Goal: Obtain resource: Download file/media

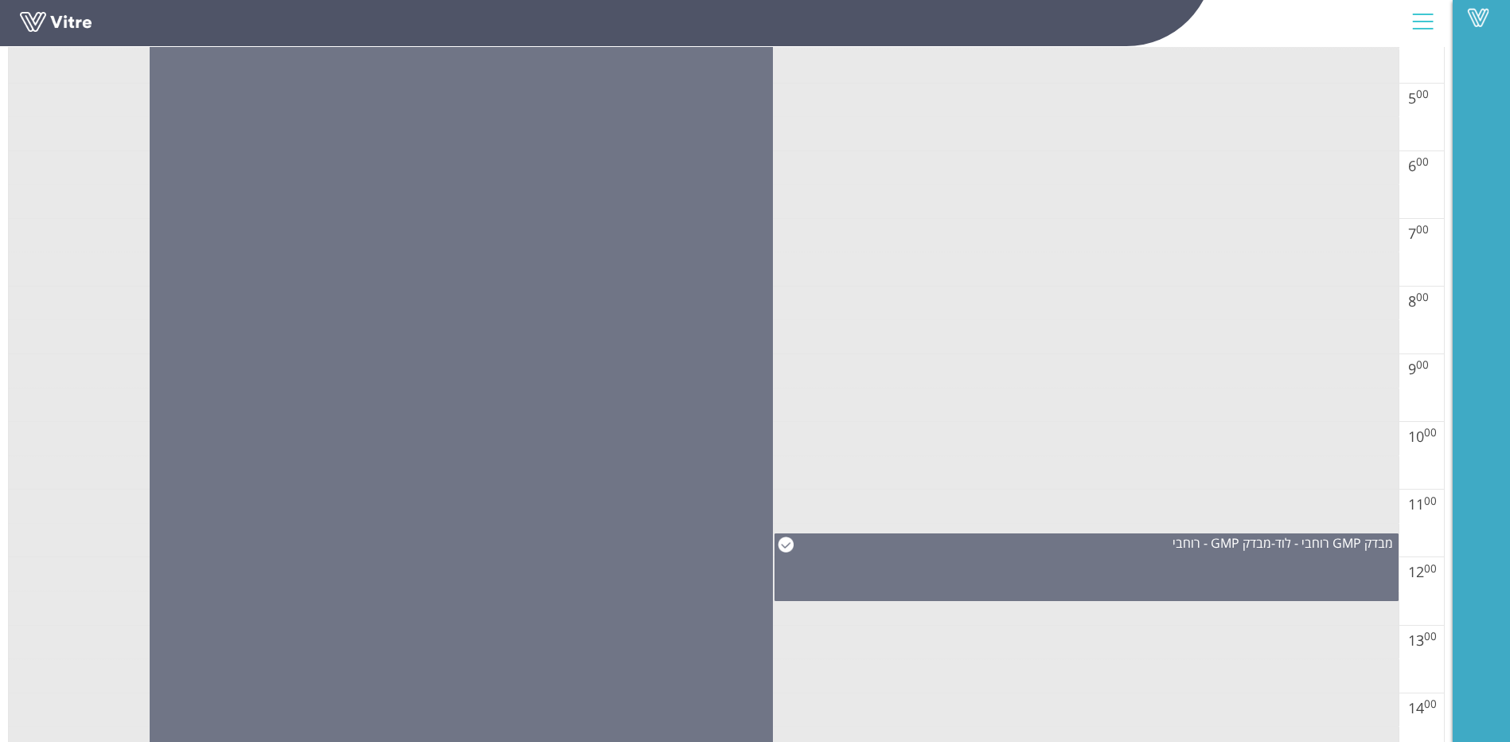
scroll to position [64, 0]
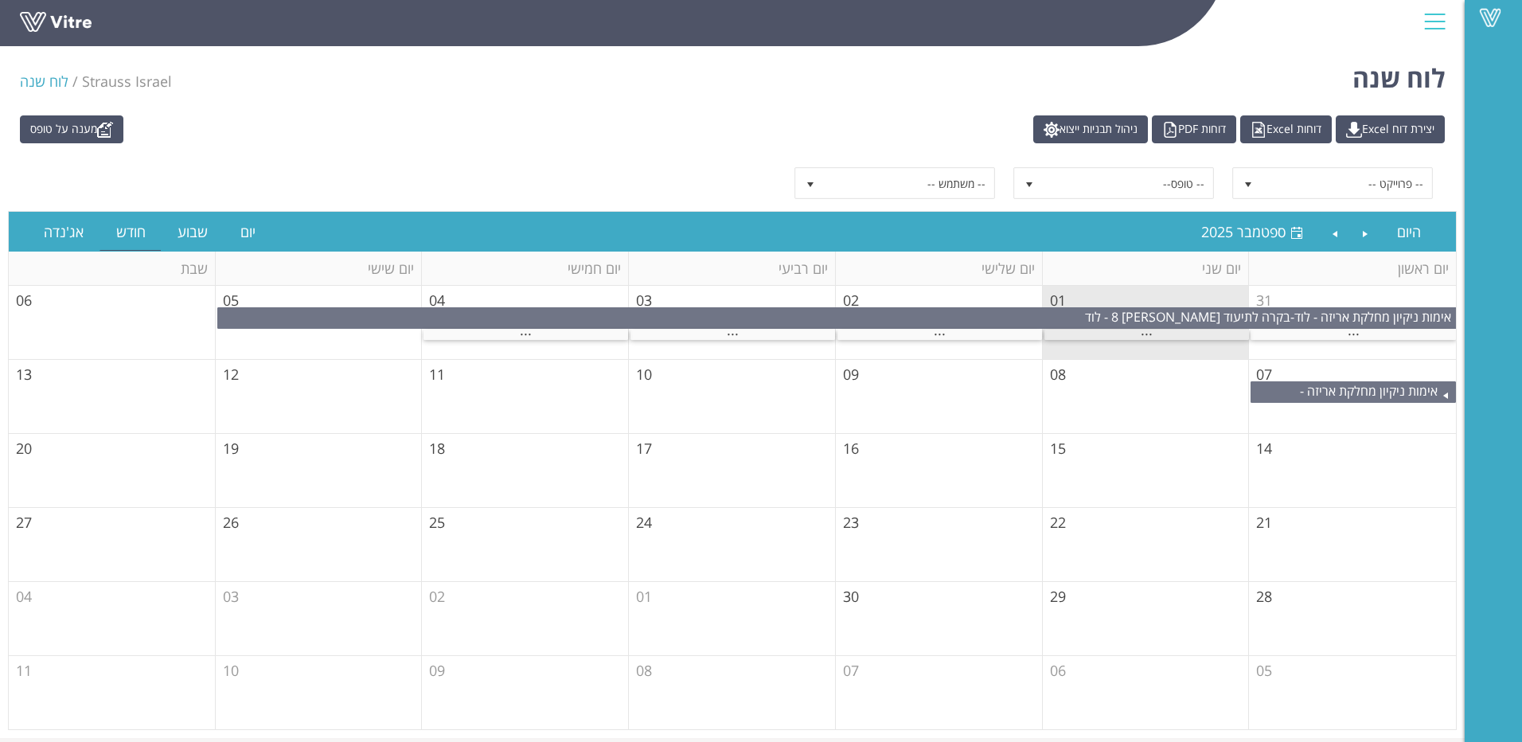
click at [1164, 330] on div "..." at bounding box center [1146, 335] width 205 height 10
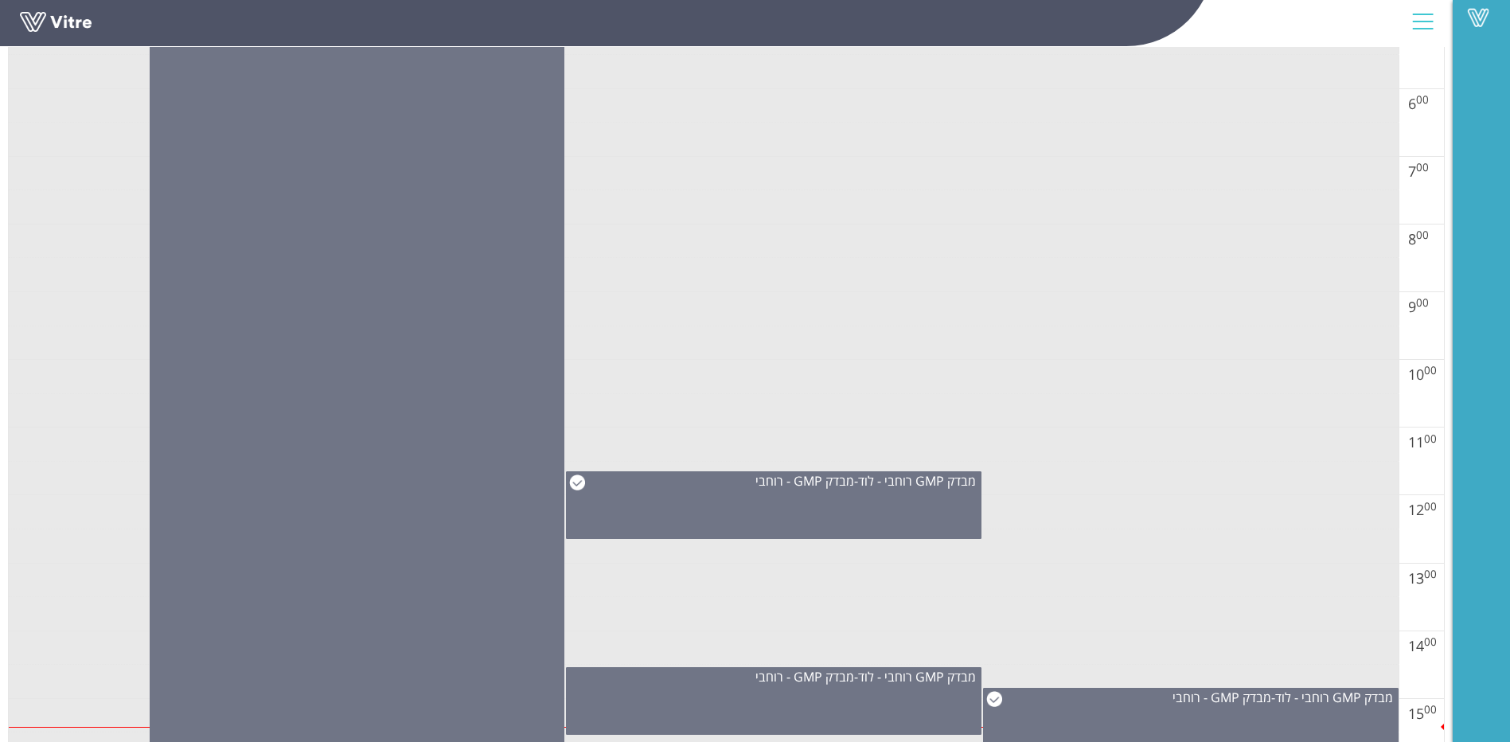
scroll to position [796, 0]
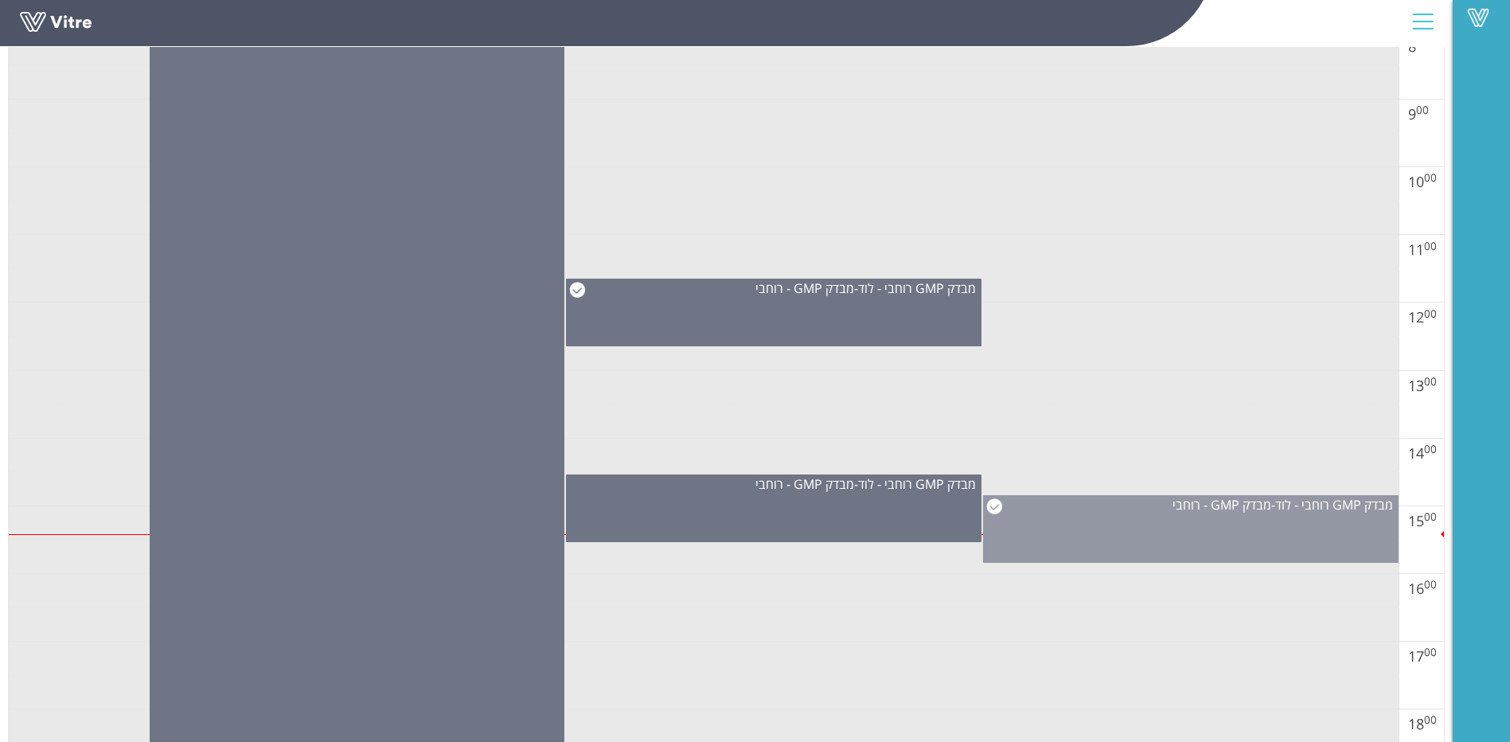
click at [1068, 541] on div "מבדק GMP רוחבי - לוד - מבדק GMP - רוחבי" at bounding box center [1191, 529] width 416 height 68
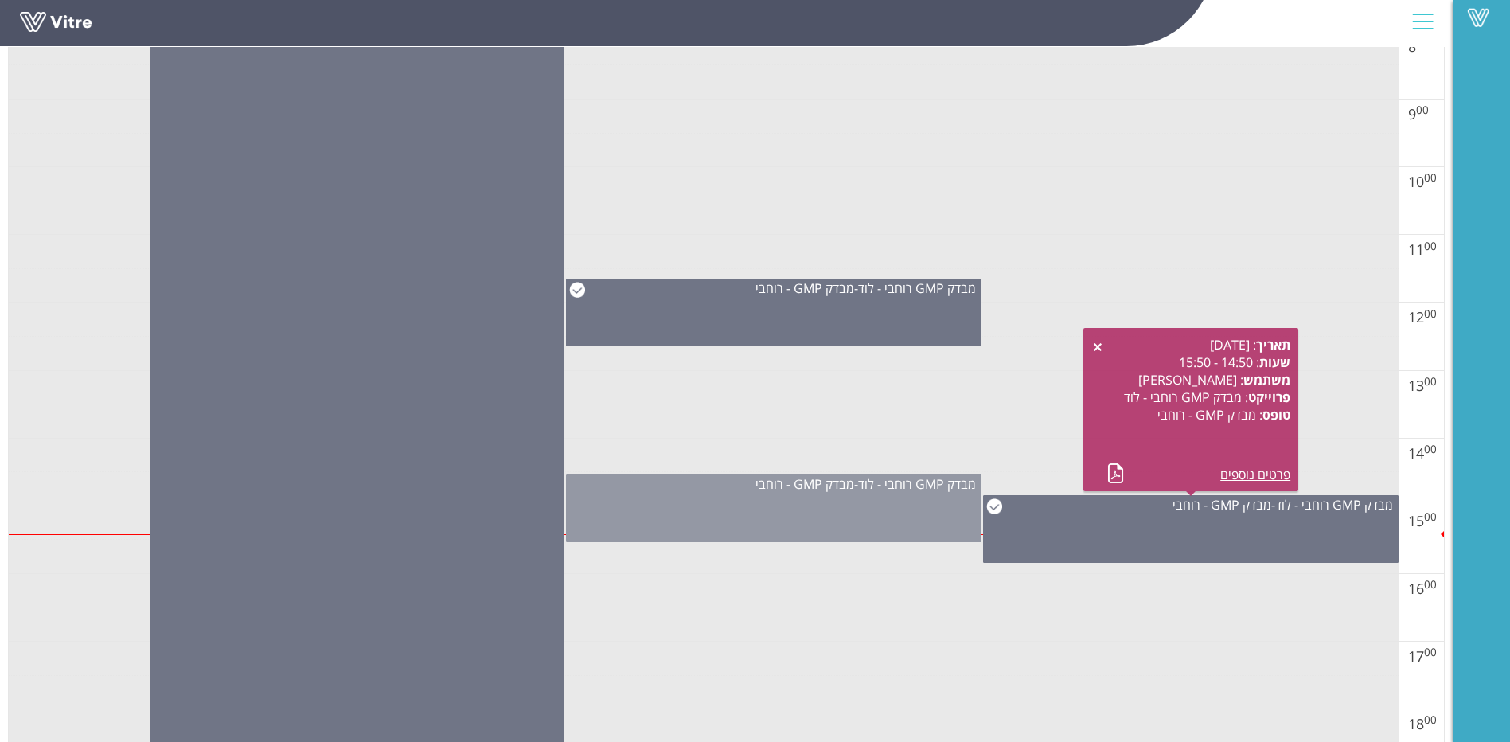
click at [843, 513] on div "מבדק GMP רוחבי - לוד - מבדק GMP - רוחבי" at bounding box center [774, 508] width 416 height 68
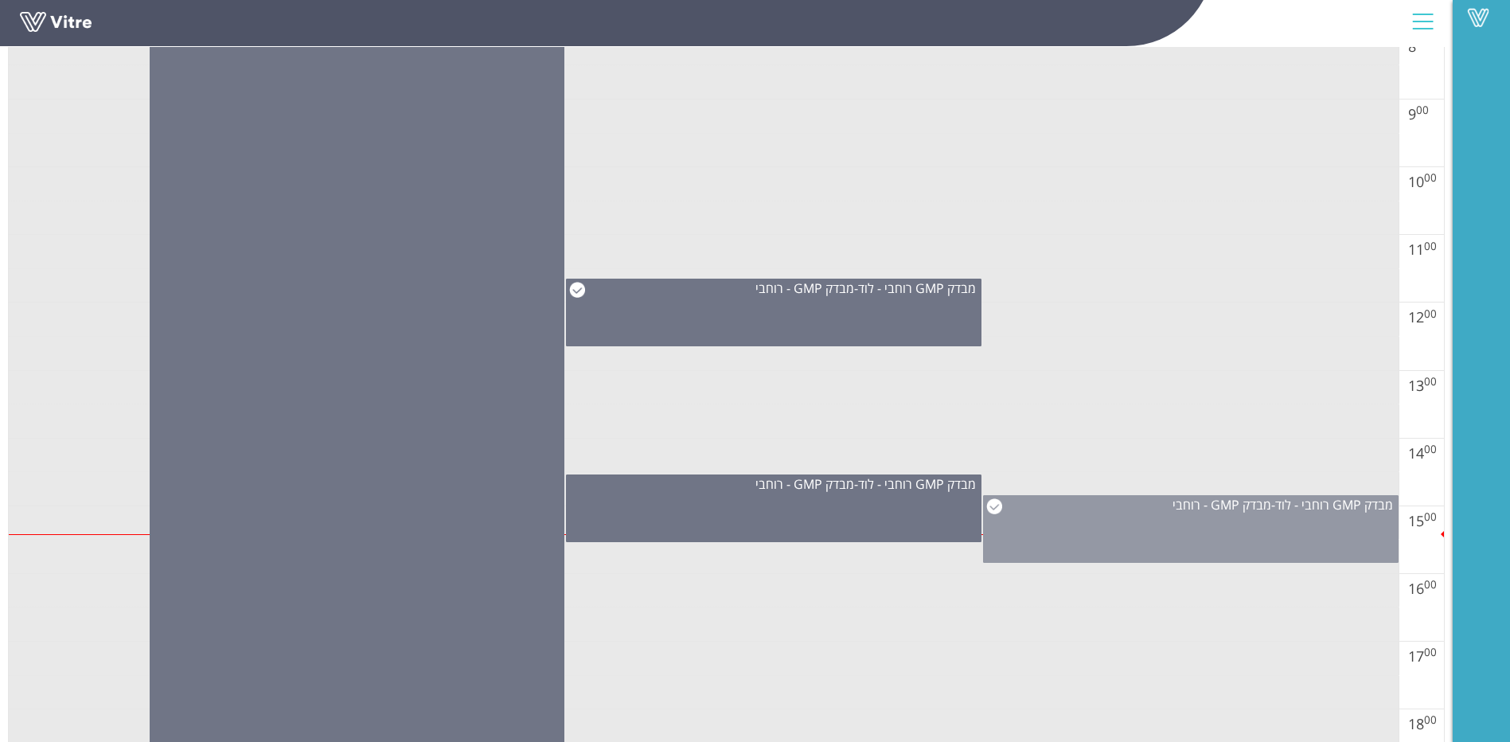
click at [1114, 519] on div "מבדק GMP רוחבי - לוד - מבדק GMP - רוחבי" at bounding box center [1191, 529] width 416 height 68
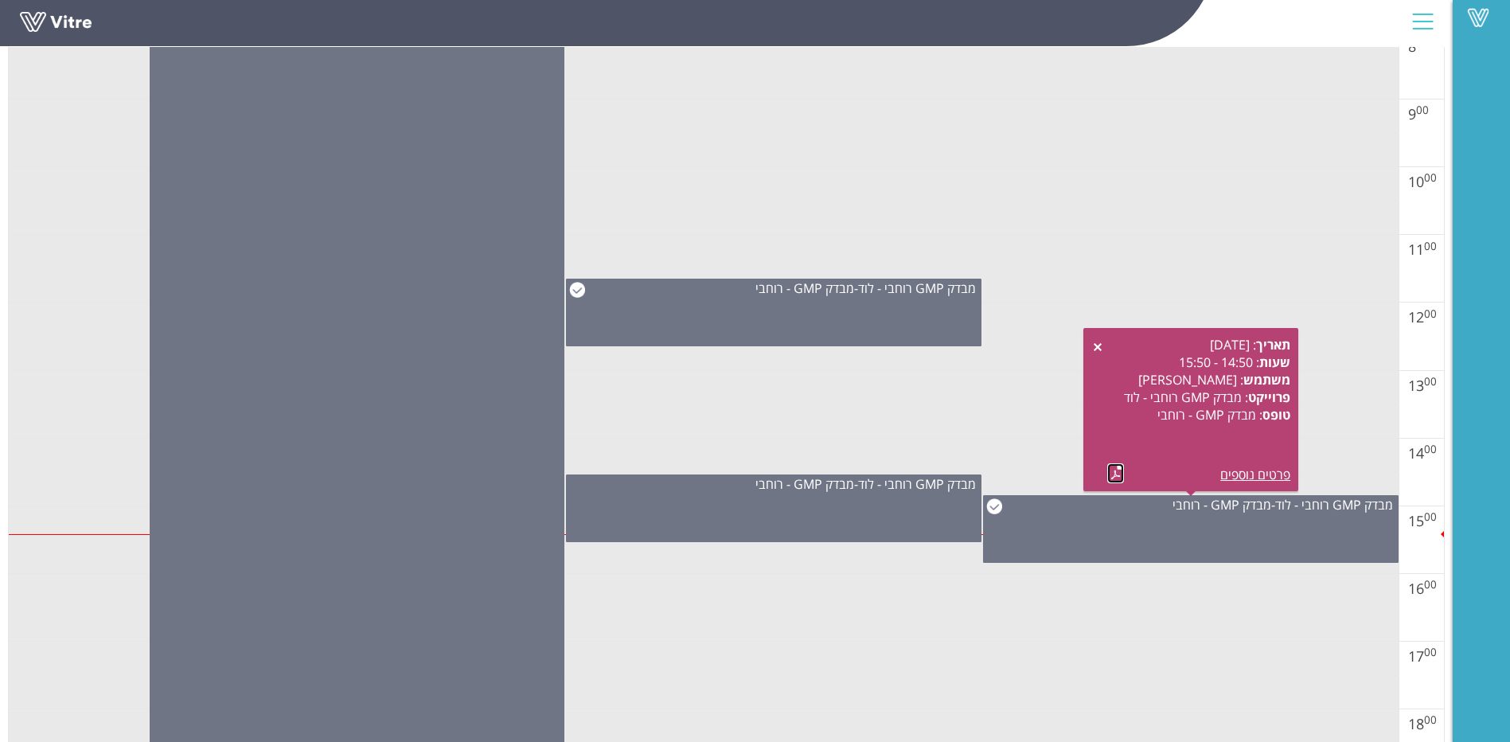
click at [1118, 470] on link at bounding box center [1115, 473] width 17 height 20
